Goal: Transaction & Acquisition: Purchase product/service

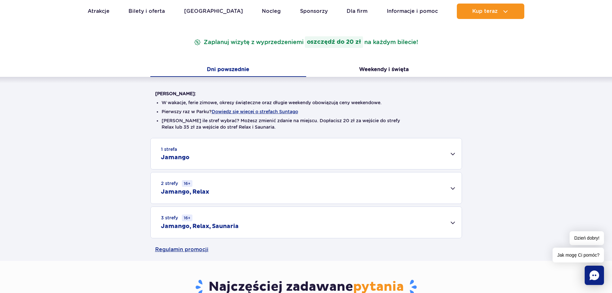
scroll to position [97, 0]
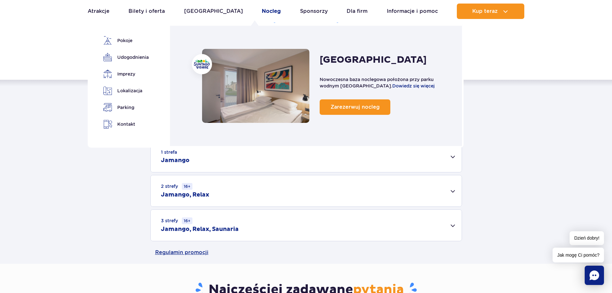
click at [262, 14] on link "Nocleg" at bounding box center [271, 11] width 19 height 15
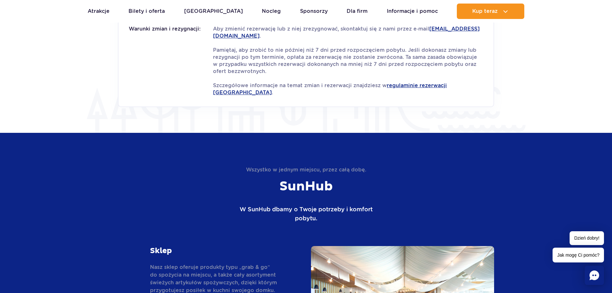
scroll to position [1037, 0]
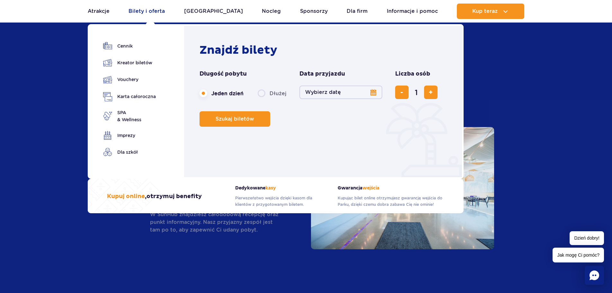
click at [135, 12] on link "Bilety i oferta" at bounding box center [147, 11] width 36 height 15
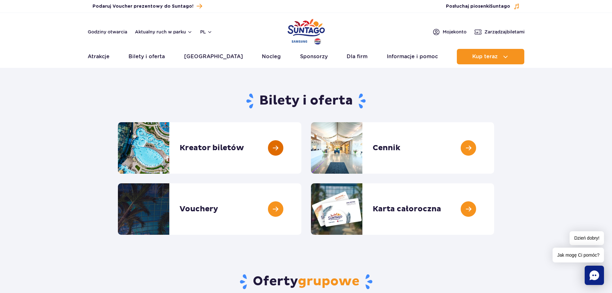
click at [301, 145] on link at bounding box center [301, 147] width 0 height 51
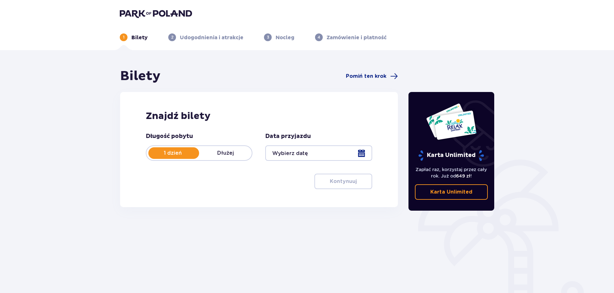
click at [285, 156] on div at bounding box center [318, 152] width 107 height 15
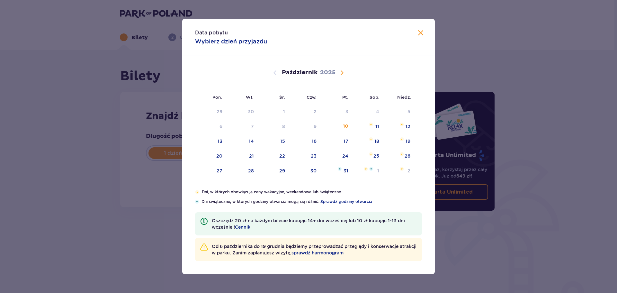
drag, startPoint x: 417, startPoint y: 31, endPoint x: 424, endPoint y: 33, distance: 7.5
click at [421, 32] on span "Zamknij" at bounding box center [421, 33] width 8 height 8
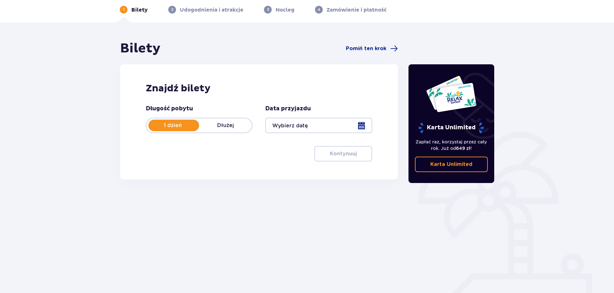
scroll to position [35, 0]
